Goal: Information Seeking & Learning: Learn about a topic

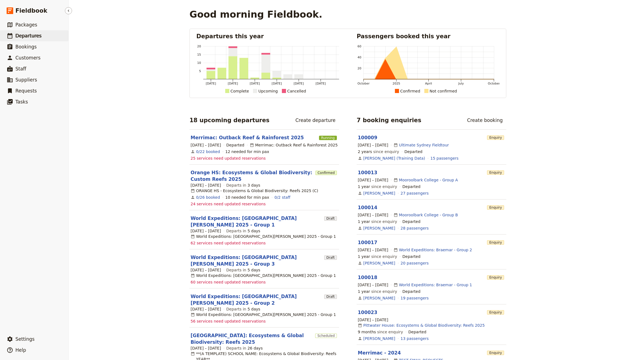
click at [51, 35] on link "​ Departures" at bounding box center [34, 35] width 69 height 11
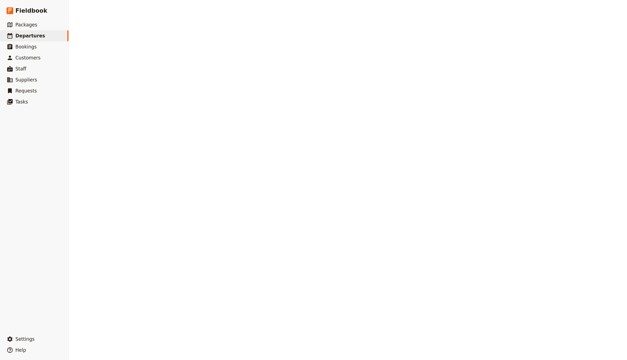
select select "CREATED_AT"
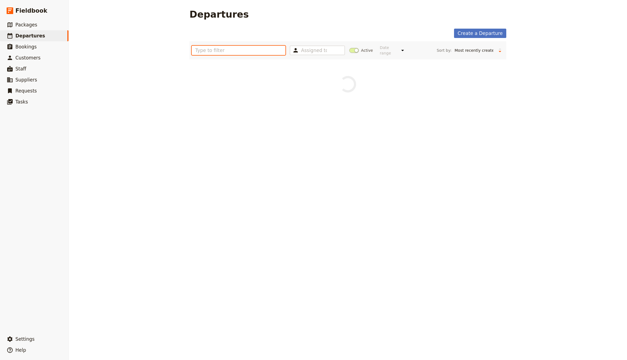
click at [232, 49] on input "text" at bounding box center [239, 50] width 94 height 9
type input "wep"
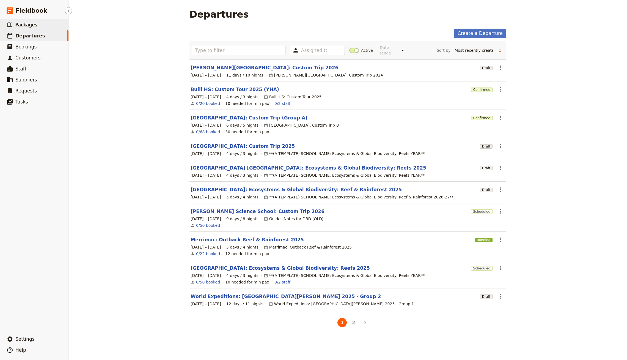
click at [16, 26] on span "Packages" at bounding box center [26, 25] width 22 height 6
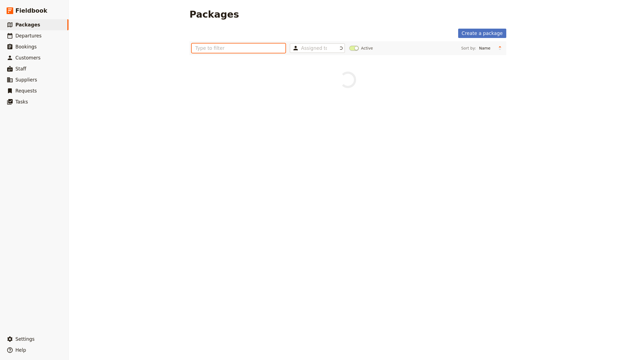
click at [223, 50] on input "text" at bounding box center [239, 47] width 94 height 9
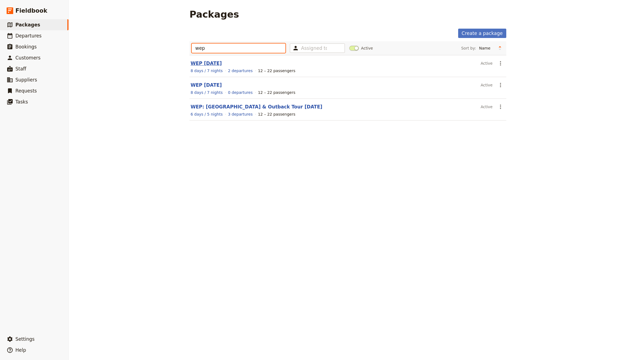
type input "wep"
click at [222, 61] on link "WEP [DATE]" at bounding box center [206, 64] width 31 height 6
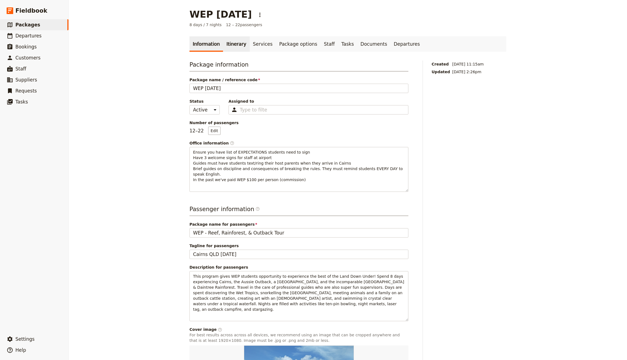
click at [232, 48] on link "Itinerary" at bounding box center [236, 43] width 26 height 15
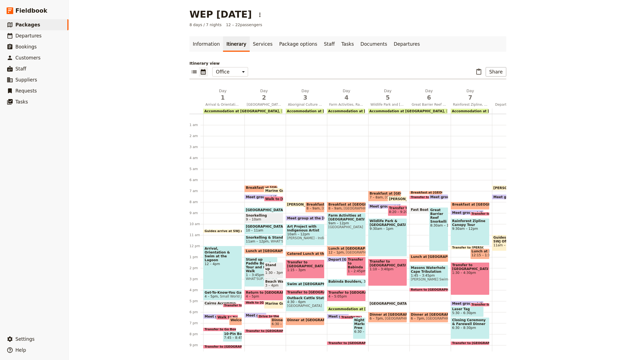
scroll to position [26, 0]
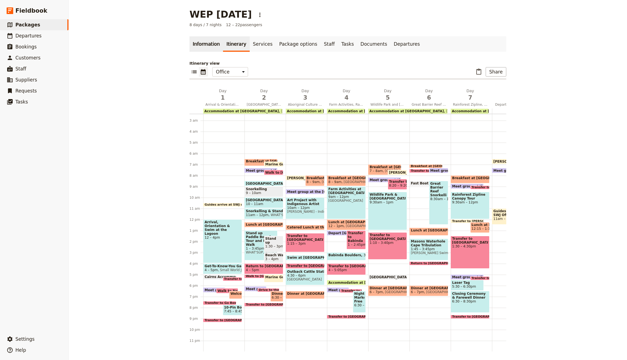
click at [209, 46] on link "Information" at bounding box center [207, 43] width 34 height 15
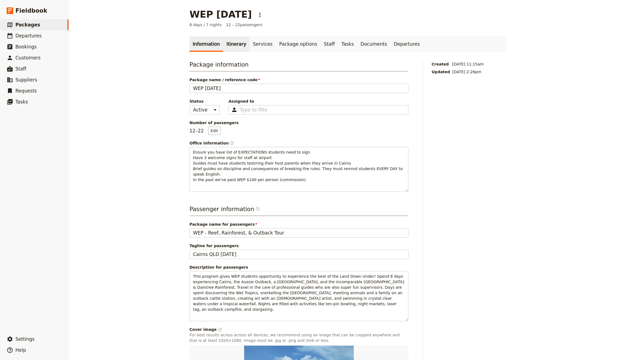
click at [238, 50] on link "Itinerary" at bounding box center [236, 43] width 26 height 15
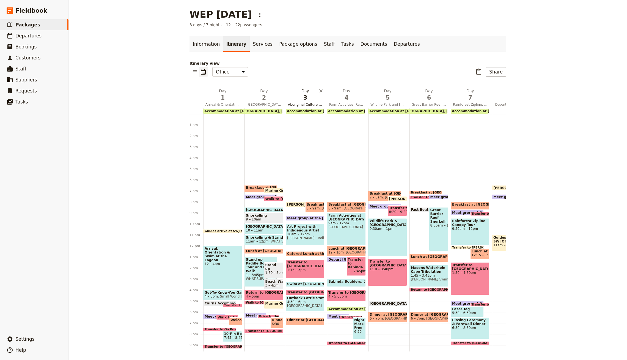
scroll to position [26, 0]
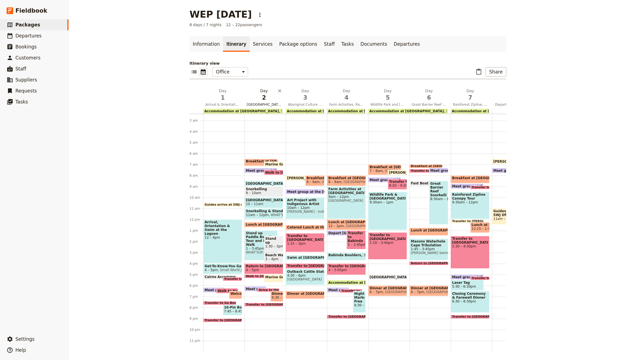
click at [252, 93] on h2 "Day 2 Fitzroy Island Snorkelling & Turtle Rehabilitation Centre ‎ ‎ ‎ ‎ ‎ ‎ ‎ ‎…" at bounding box center [264, 95] width 35 height 14
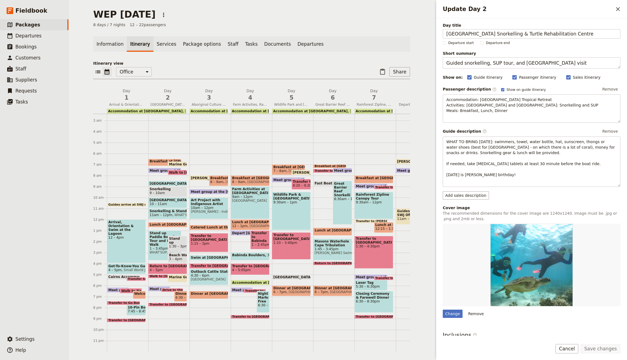
drag, startPoint x: 560, startPoint y: 34, endPoint x: 627, endPoint y: 34, distance: 67.1
click at [627, 34] on div "Day title [GEOGRAPHIC_DATA] Snorkelling & Turtle Rehabilitation Centre ‎ ‎ ‎ ‎ …" at bounding box center [531, 176] width 191 height 317
